Goal: Task Accomplishment & Management: Manage account settings

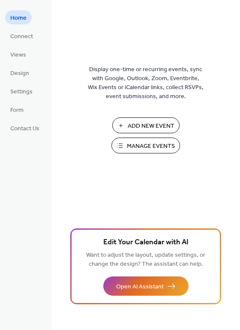
click at [154, 147] on span "Manage Events" at bounding box center [151, 146] width 48 height 9
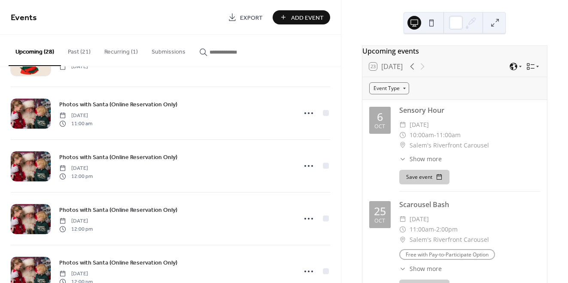
scroll to position [757, 0]
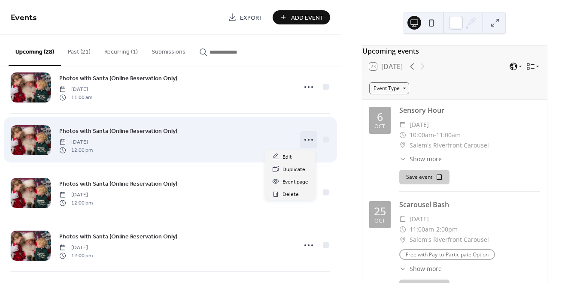
click at [307, 140] on icon at bounding box center [309, 140] width 14 height 14
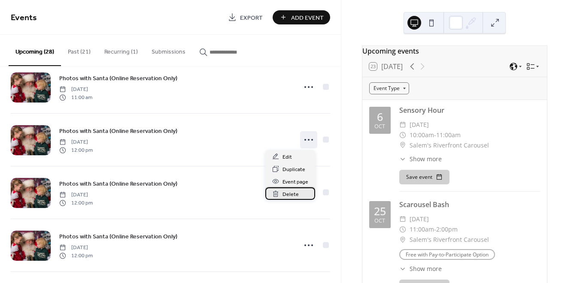
click at [291, 194] on span "Delete" at bounding box center [290, 194] width 16 height 9
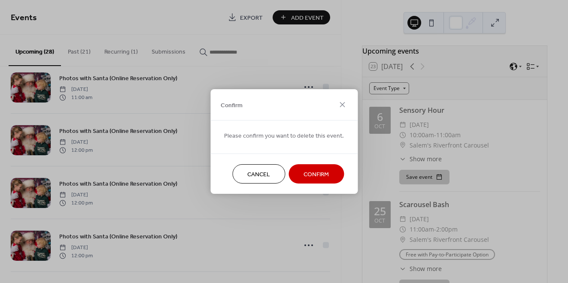
click at [309, 174] on span "Confirm" at bounding box center [315, 174] width 25 height 9
